Goal: Find specific page/section: Find specific page/section

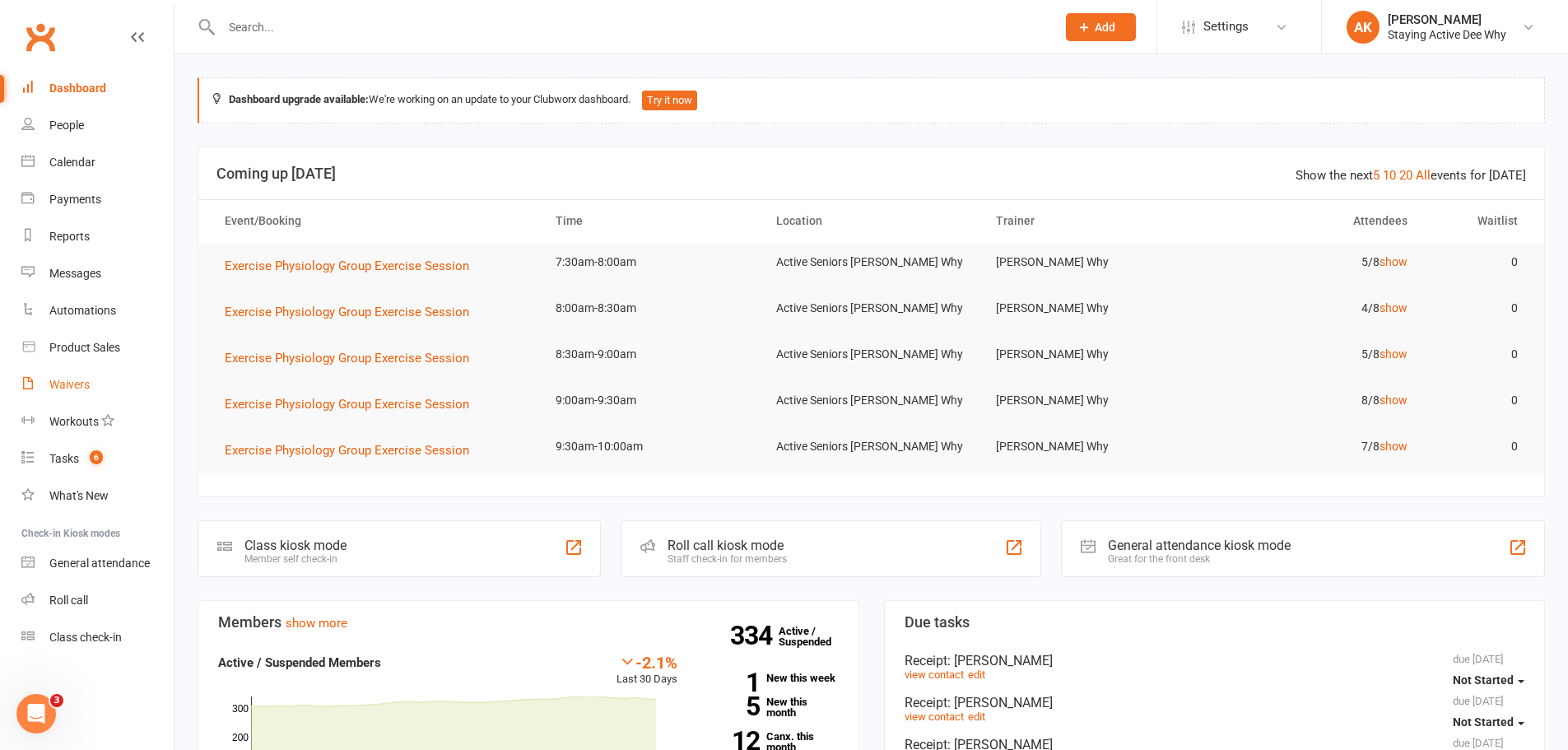
click at [50, 393] on link "Waivers" at bounding box center [97, 385] width 152 height 37
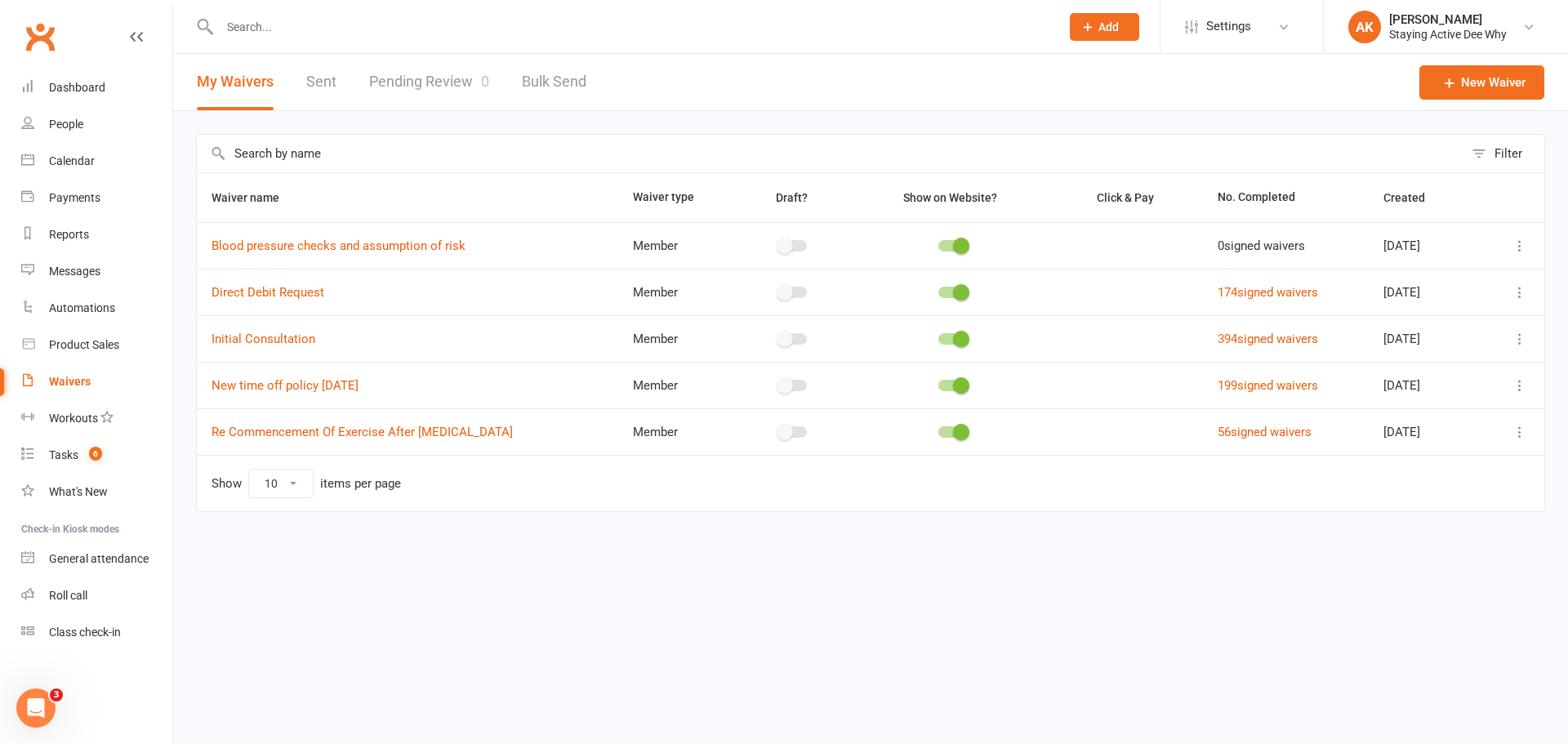
click at [1206, 330] on td "394 signed waivers" at bounding box center [1286, 338] width 165 height 47
click at [1218, 336] on link "394 signed waivers" at bounding box center [1268, 339] width 100 height 15
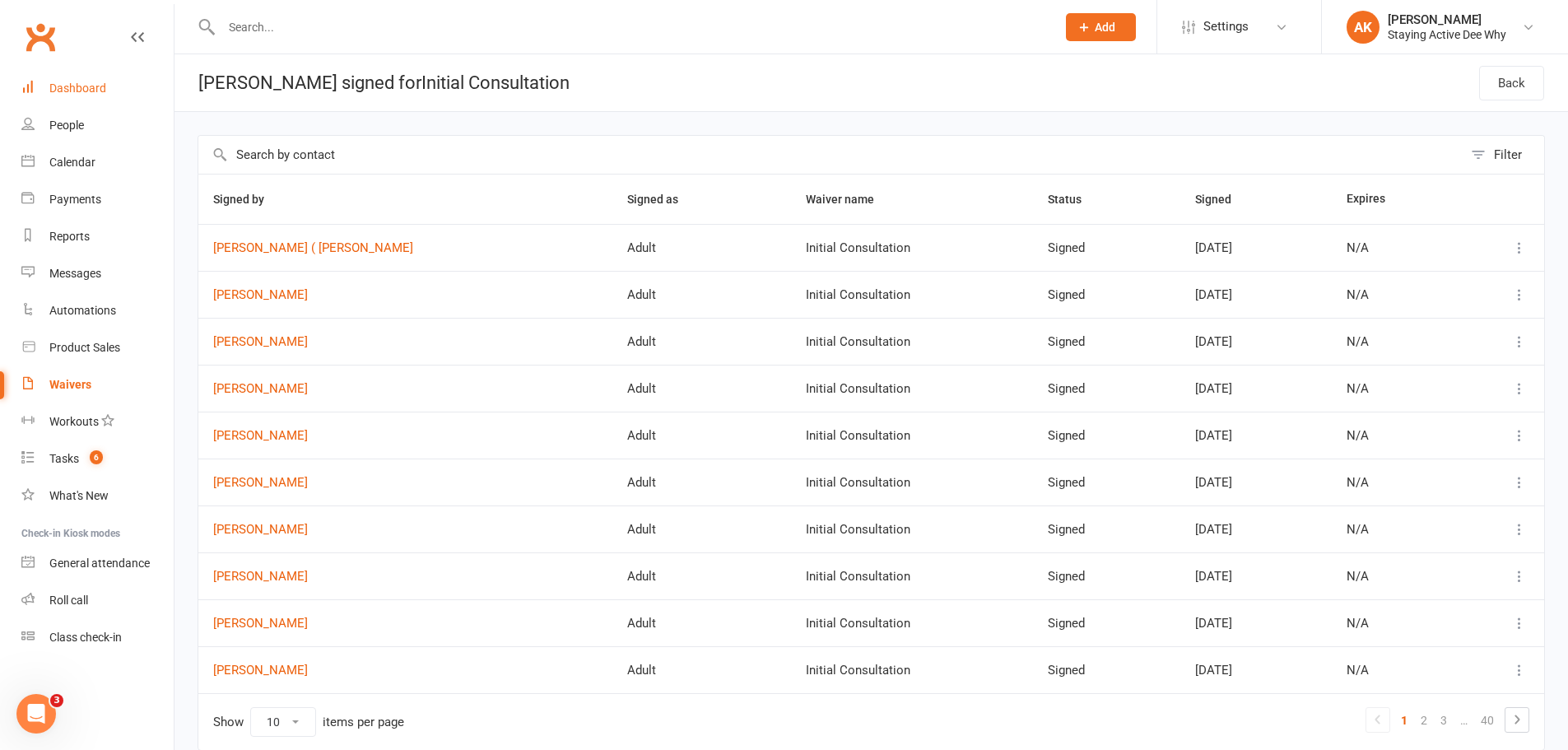
click at [96, 98] on link "Dashboard" at bounding box center [97, 88] width 152 height 37
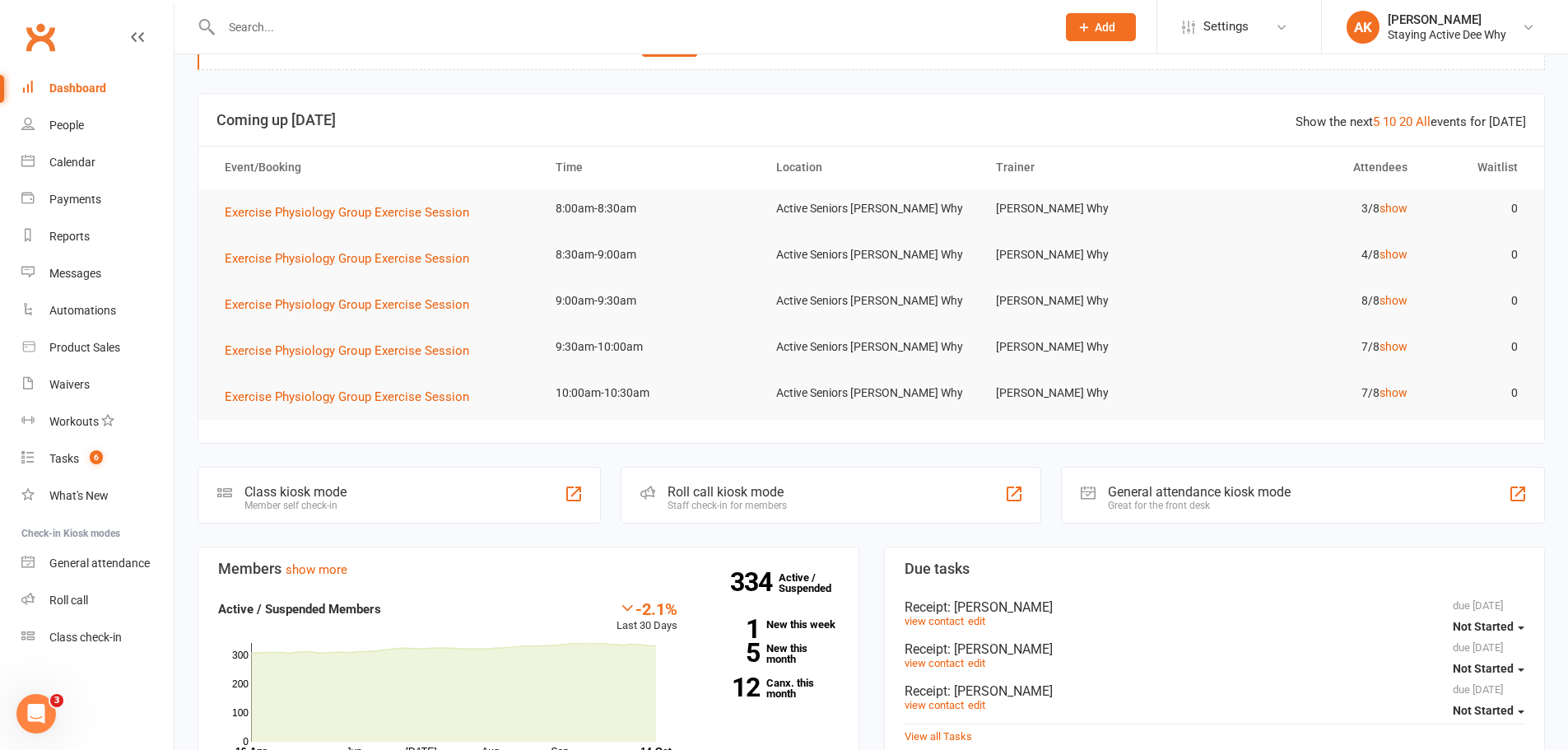
scroll to position [82, 0]
